Goal: Task Accomplishment & Management: Complete application form

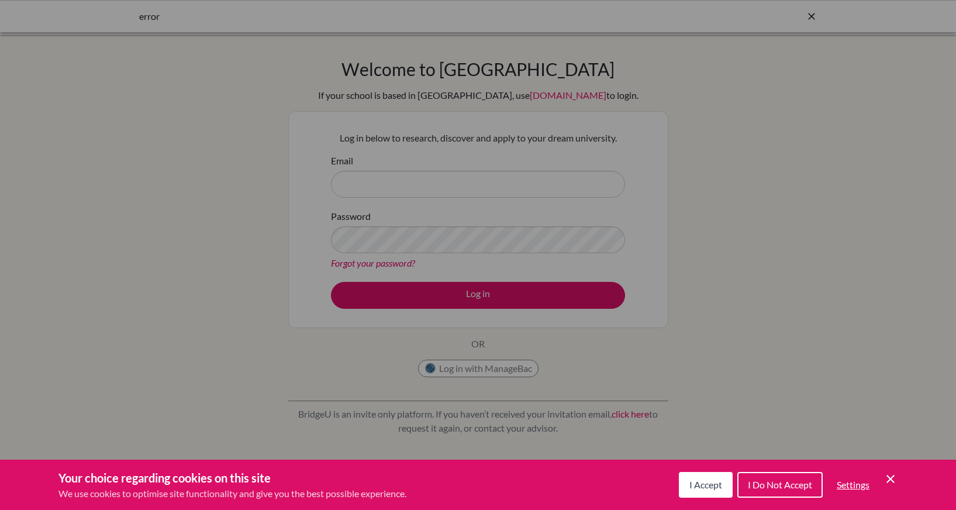
click at [434, 186] on div "Cookie Preferences" at bounding box center [478, 255] width 956 height 510
click at [698, 478] on button "I Accept" at bounding box center [706, 485] width 54 height 26
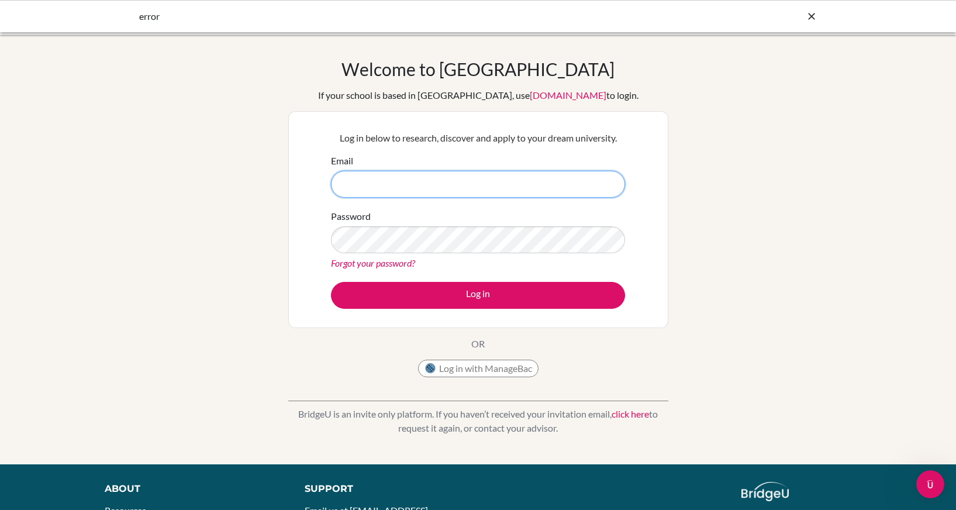
click at [416, 181] on input "Email" at bounding box center [478, 184] width 294 height 27
type input "[PERSON_NAME][EMAIL_ADDRESS][DOMAIN_NAME]"
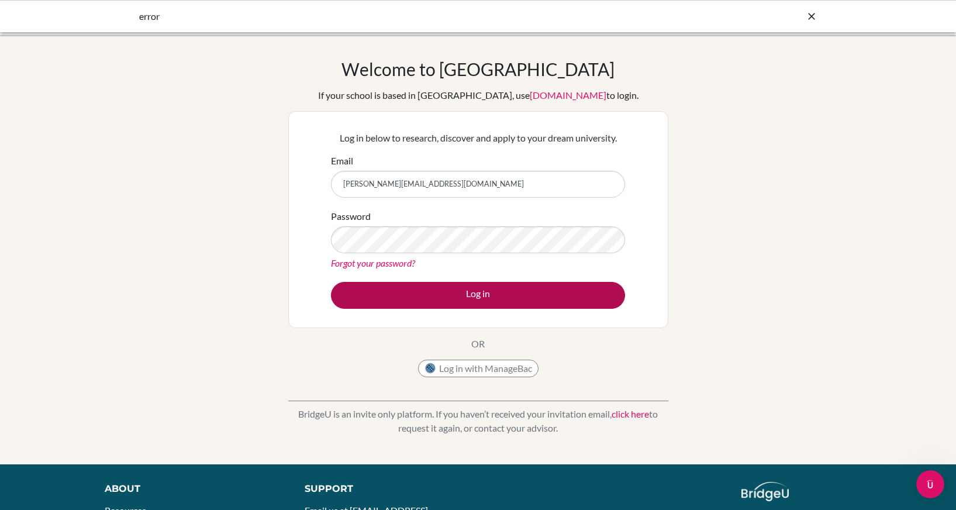
click at [506, 295] on button "Log in" at bounding box center [478, 295] width 294 height 27
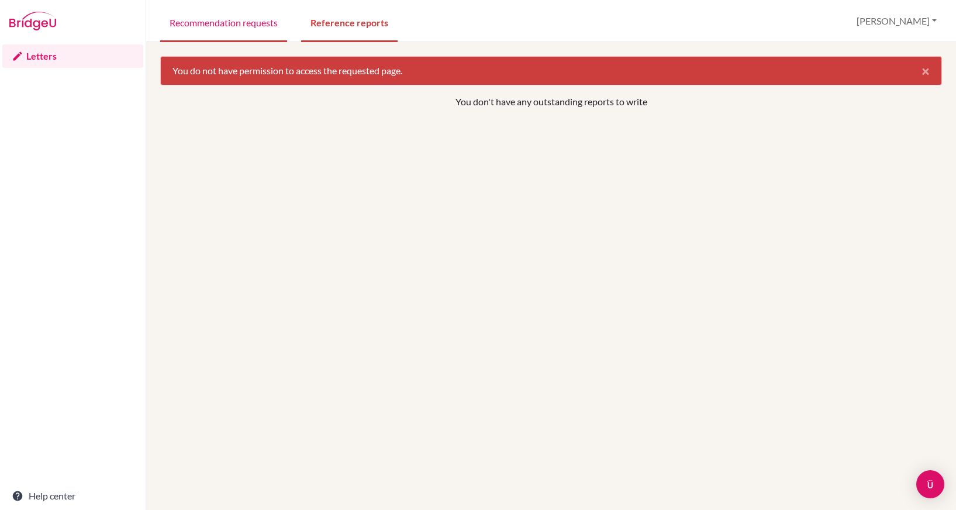
click at [243, 26] on link "Recommendation requests" at bounding box center [223, 22] width 127 height 40
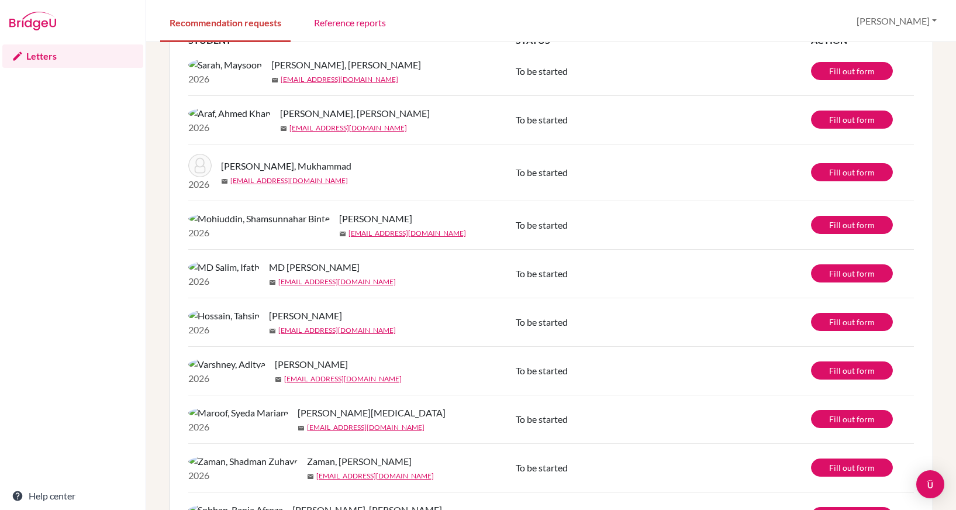
scroll to position [91, 0]
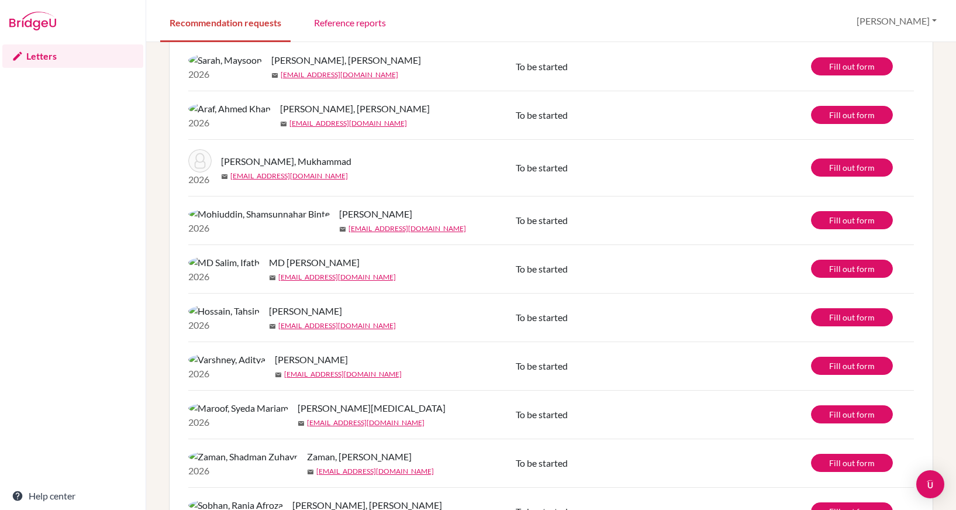
drag, startPoint x: 223, startPoint y: 237, endPoint x: 353, endPoint y: 234, distance: 130.4
click at [353, 221] on span "[PERSON_NAME]" at bounding box center [375, 214] width 73 height 14
copy span "[PERSON_NAME]"
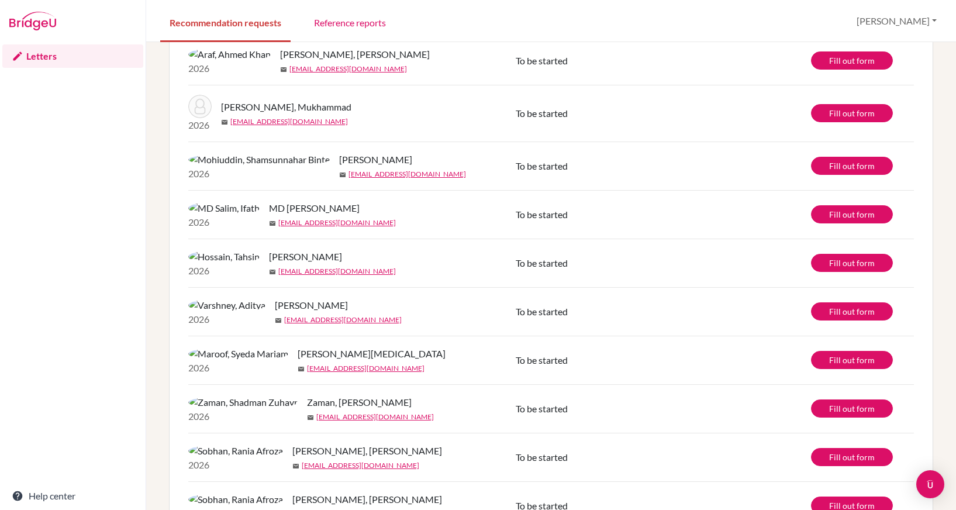
scroll to position [146, 0]
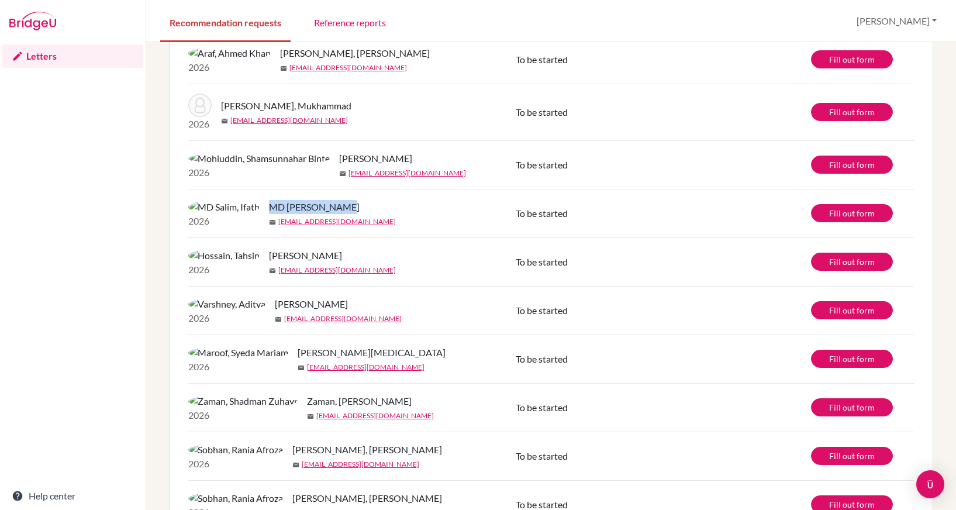
drag, startPoint x: 224, startPoint y: 235, endPoint x: 285, endPoint y: 235, distance: 60.8
click at [285, 214] on div "MD Salim, Ifath" at bounding box center [397, 207] width 256 height 14
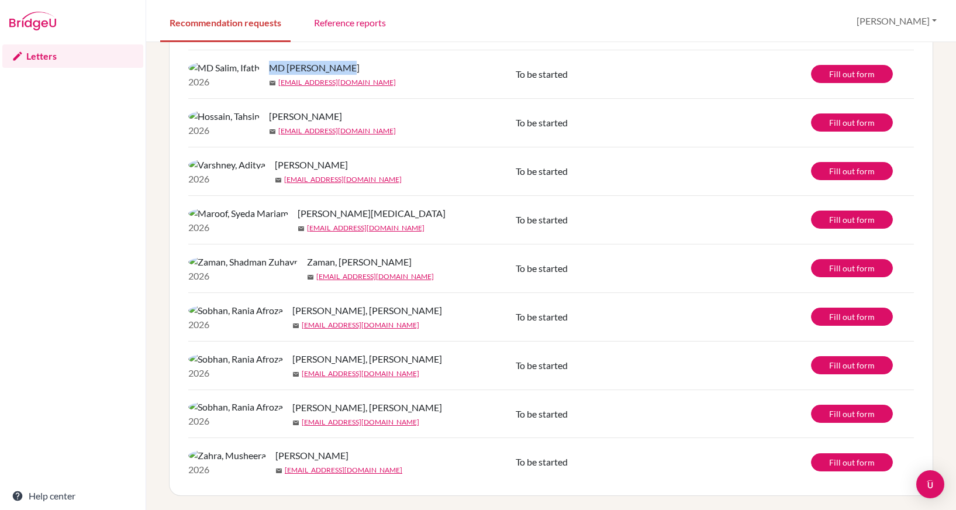
scroll to position [309, 0]
copy span "MD Salim, Ifath"
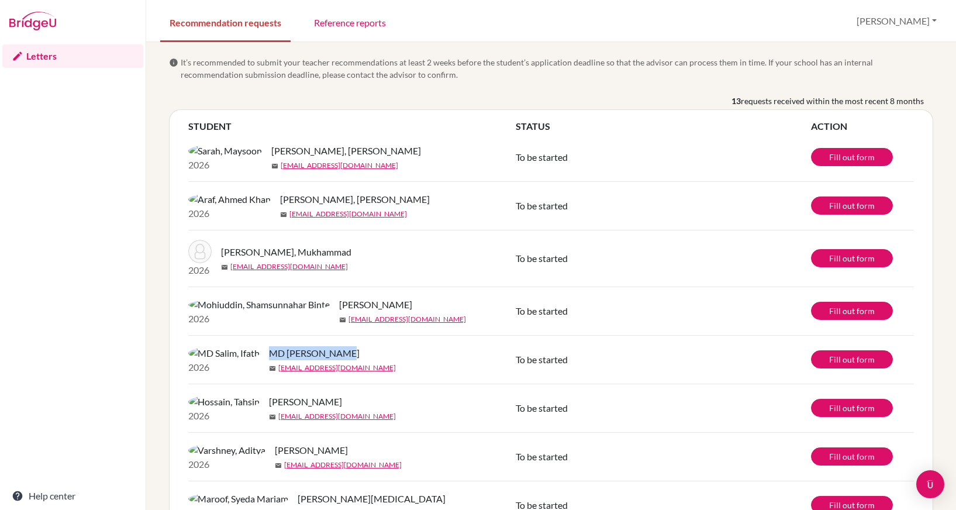
scroll to position [0, 0]
click at [289, 219] on link "s12121@isdbd.org" at bounding box center [348, 214] width 118 height 11
click at [843, 162] on link "Fill out form" at bounding box center [852, 157] width 82 height 18
click at [326, 21] on link "Reference reports" at bounding box center [350, 22] width 91 height 40
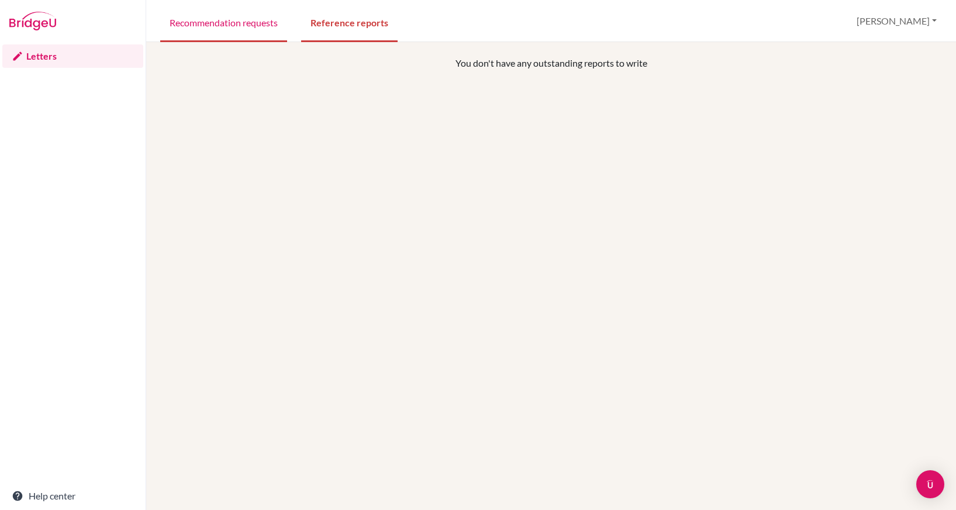
click at [212, 24] on link "Recommendation requests" at bounding box center [223, 22] width 127 height 40
